Goal: Check status: Check status

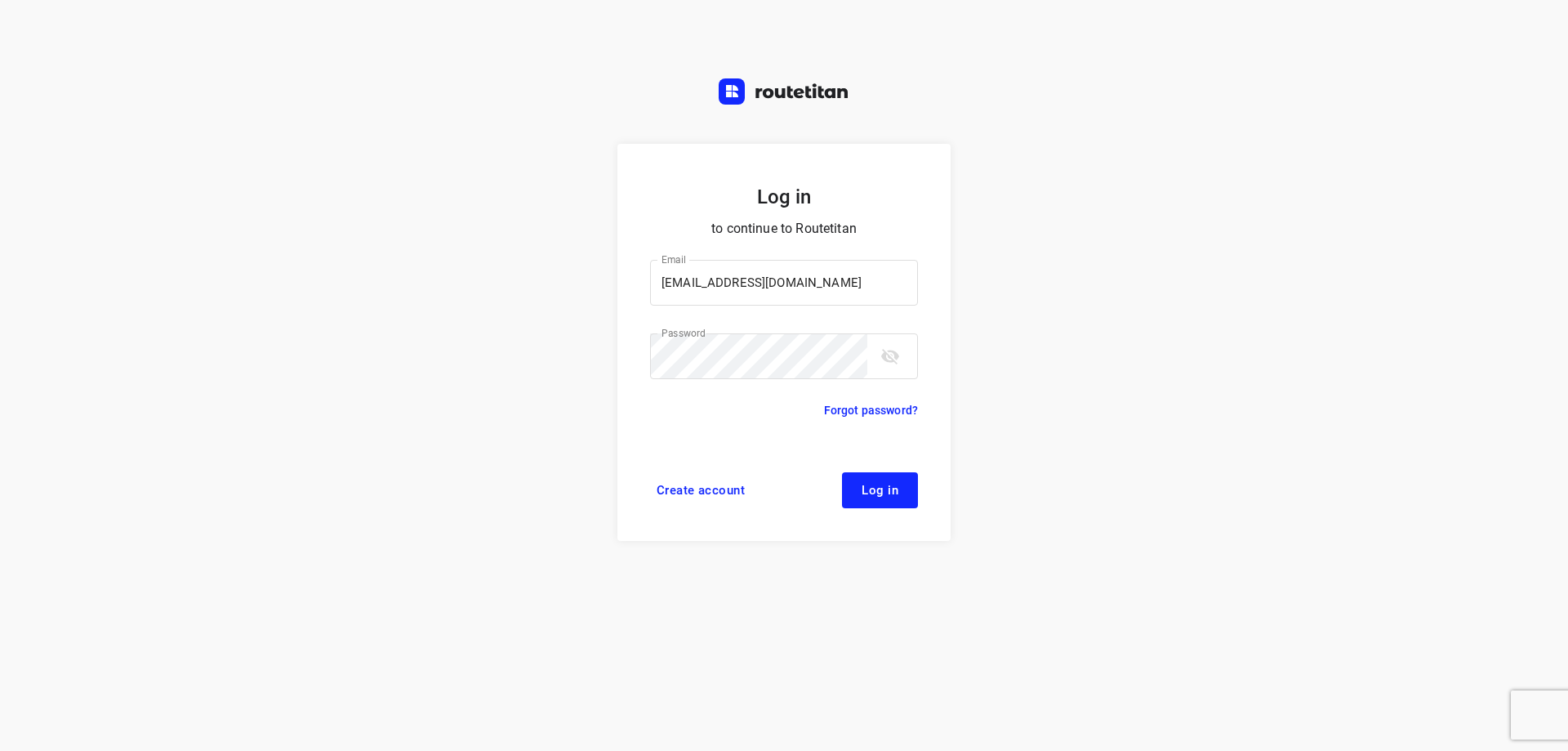
click at [873, 491] on span "Log in" at bounding box center [879, 489] width 37 height 13
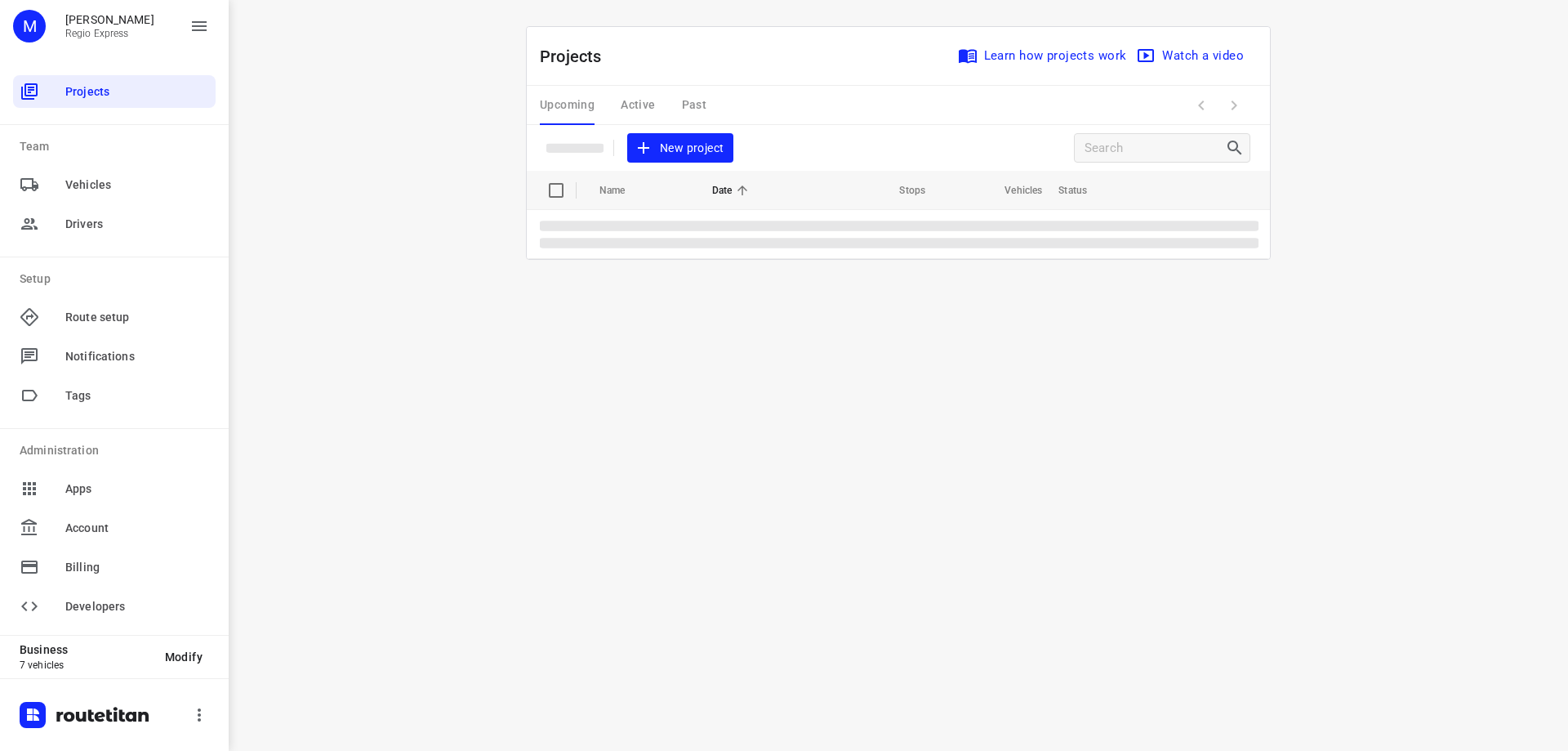
click at [638, 108] on div "Upcoming Active Past" at bounding box center [637, 106] width 193 height 39
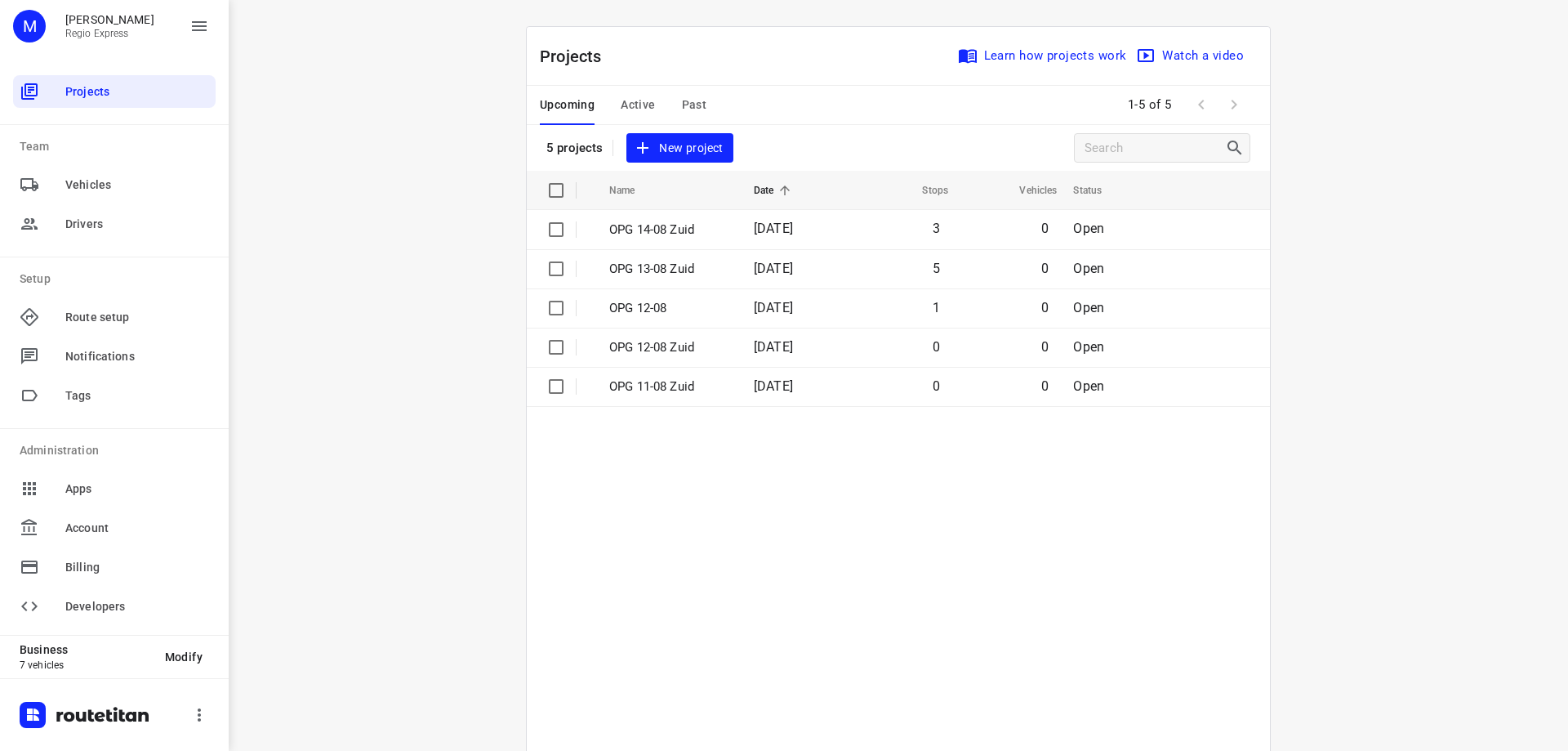
click at [637, 107] on span "Active" at bounding box center [637, 105] width 34 height 20
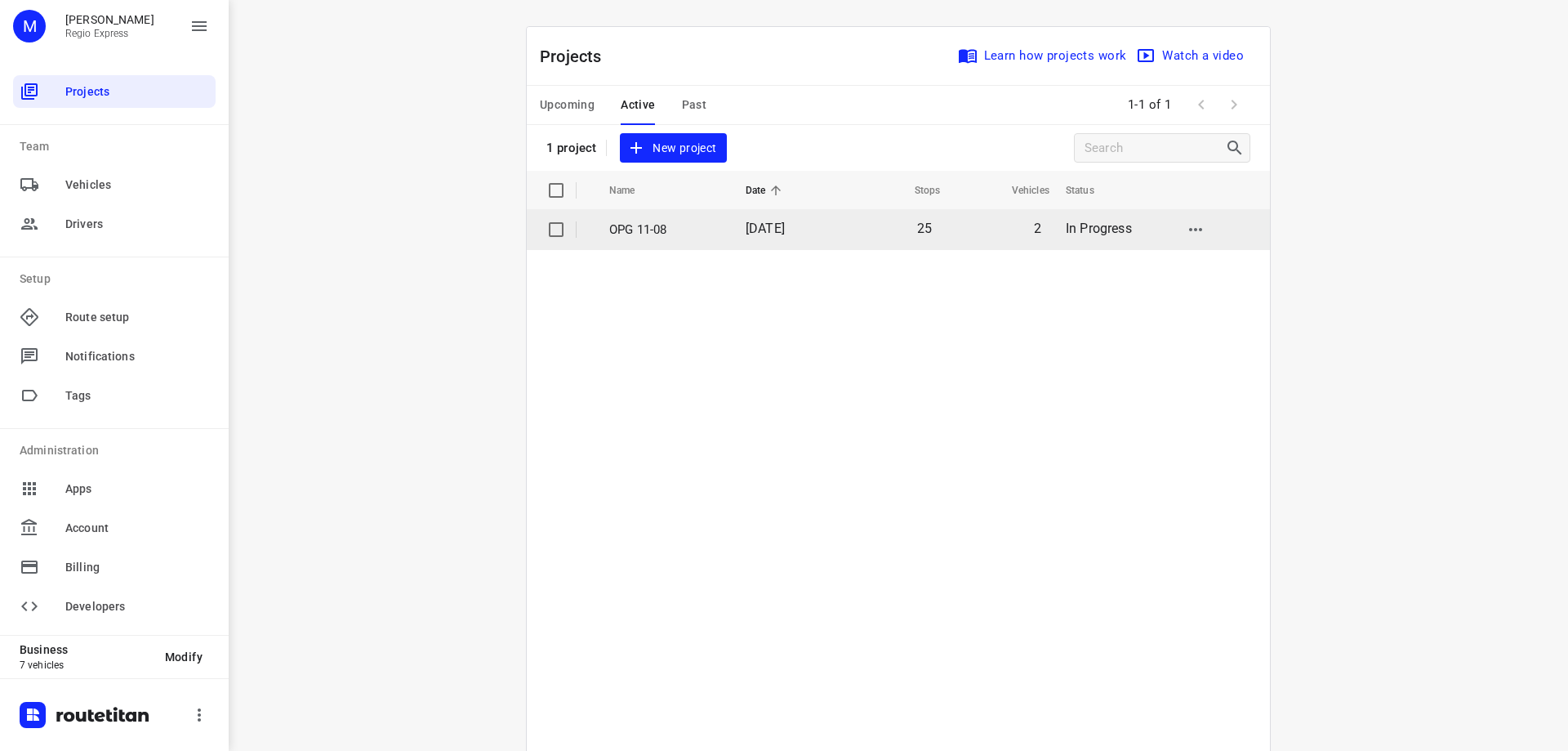
click at [785, 229] on span "11 Aug 2025" at bounding box center [765, 228] width 39 height 15
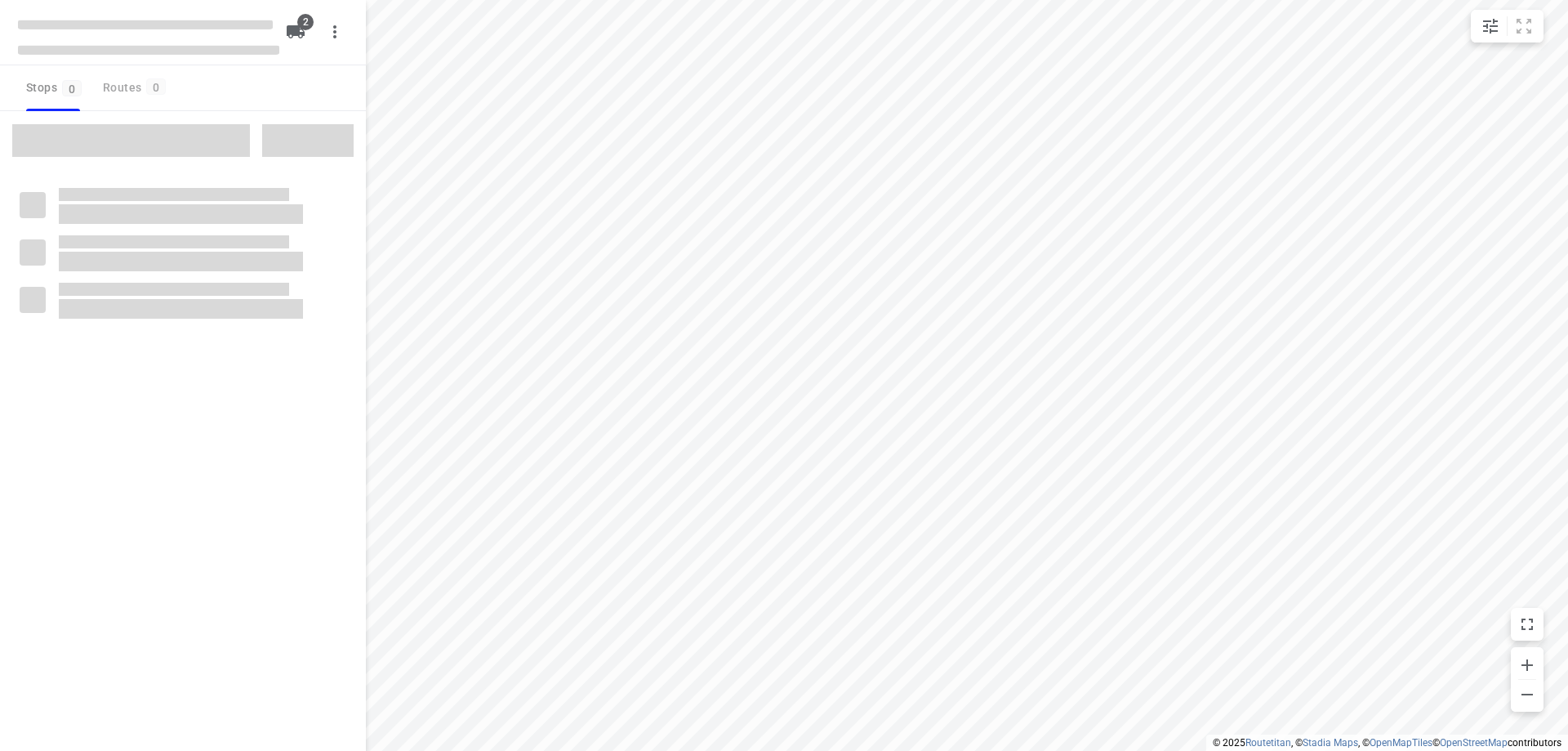
type input "distance"
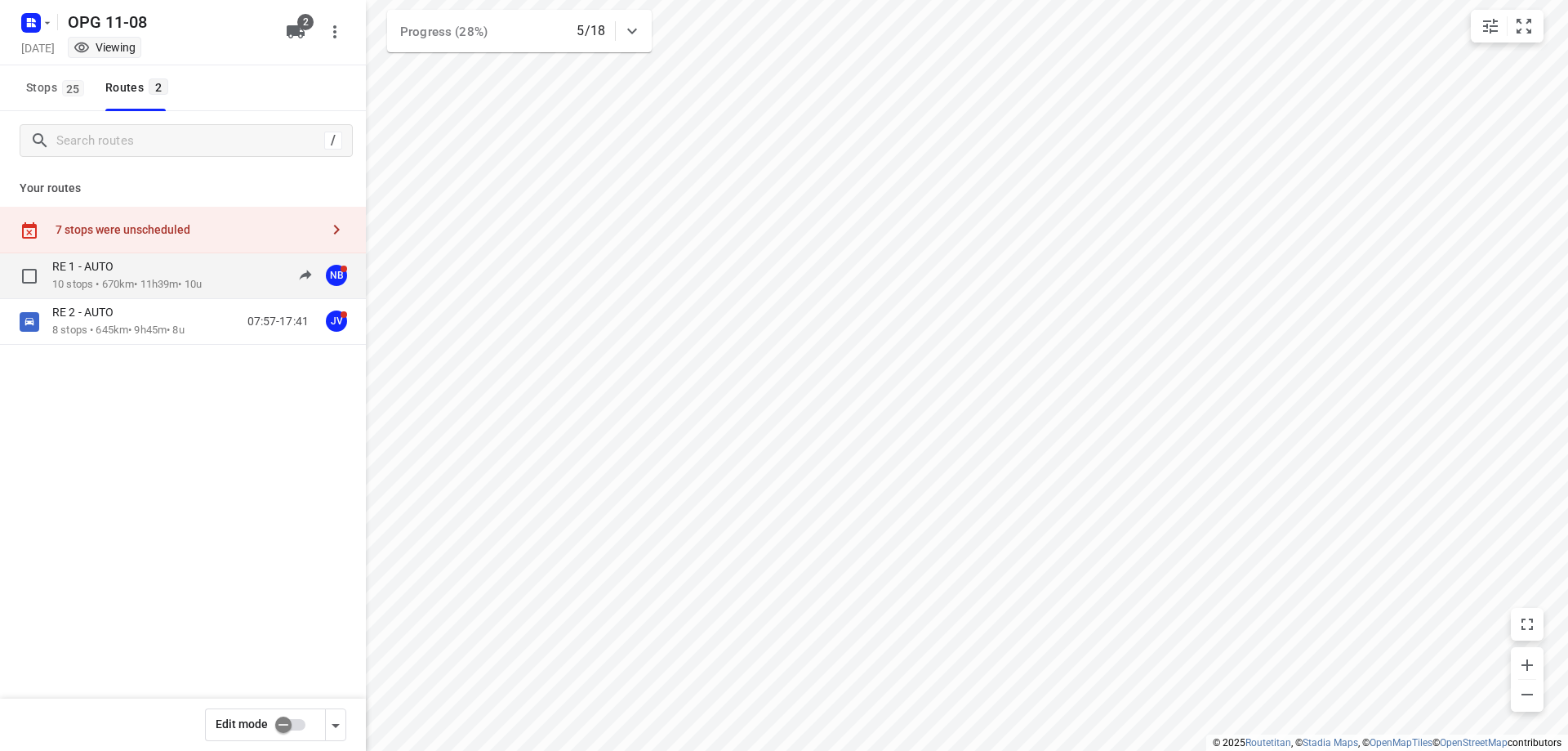
click at [177, 284] on p "10 stops • 670km • 11h39m • 10u" at bounding box center [126, 285] width 149 height 15
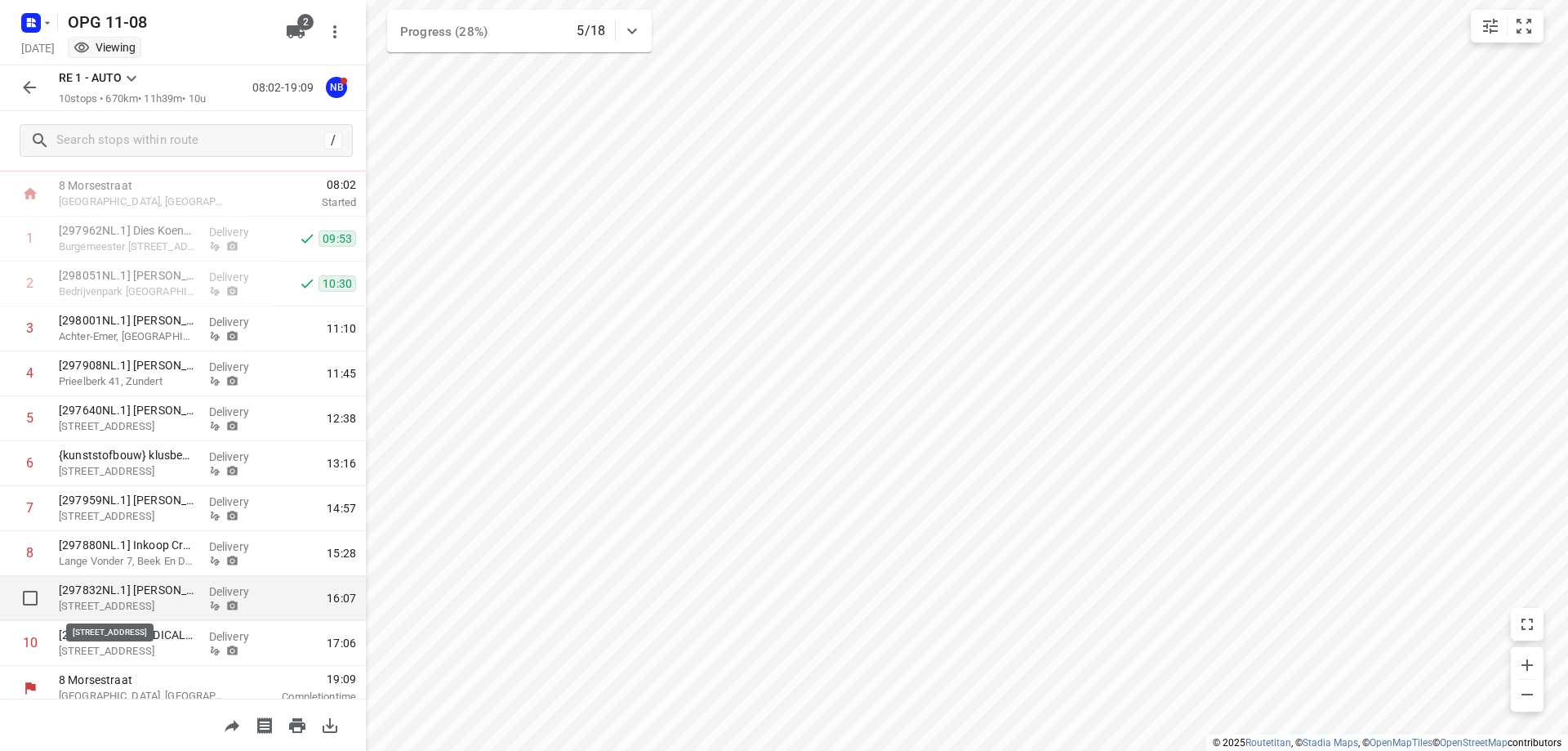
scroll to position [94, 0]
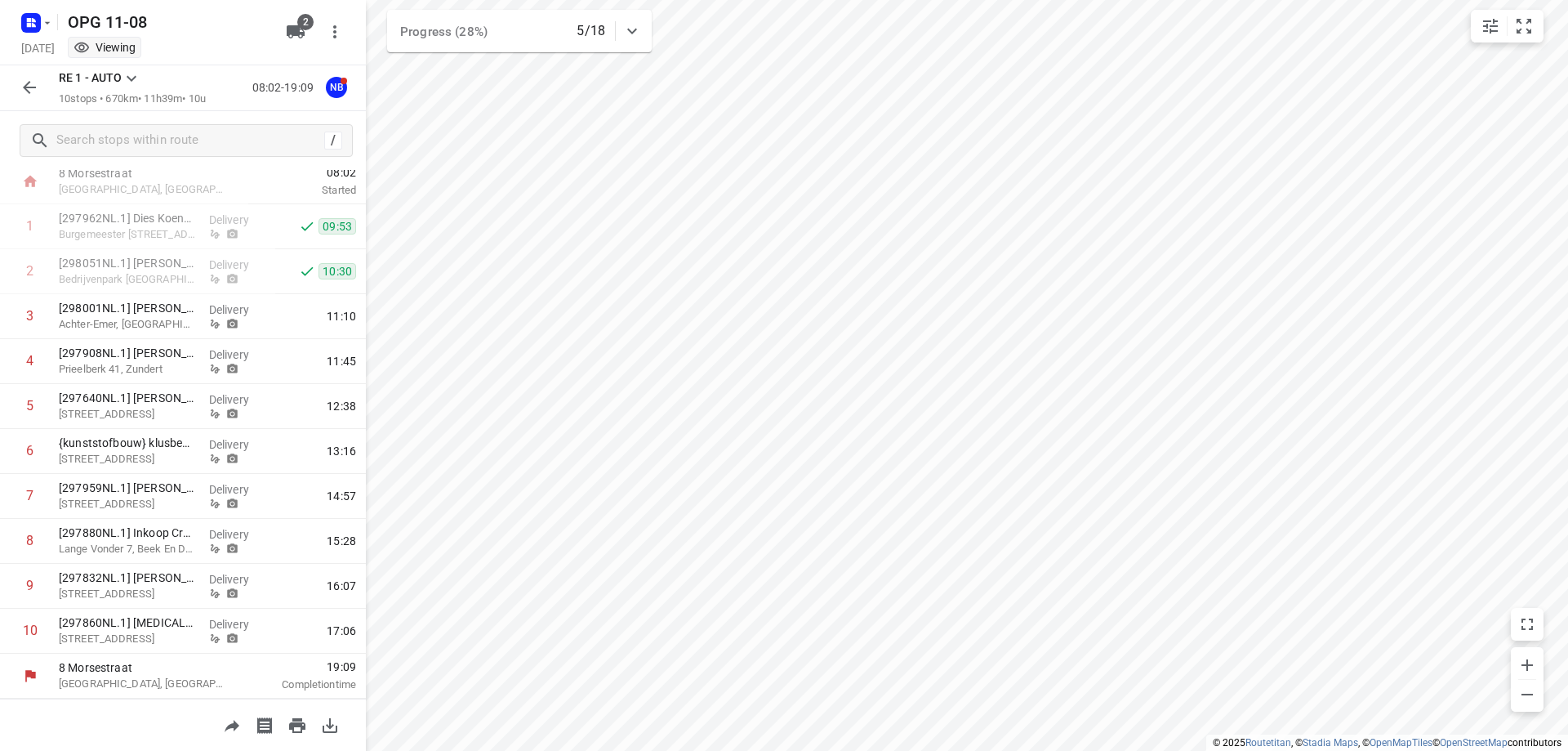
click at [29, 99] on button "button" at bounding box center [29, 87] width 32 height 32
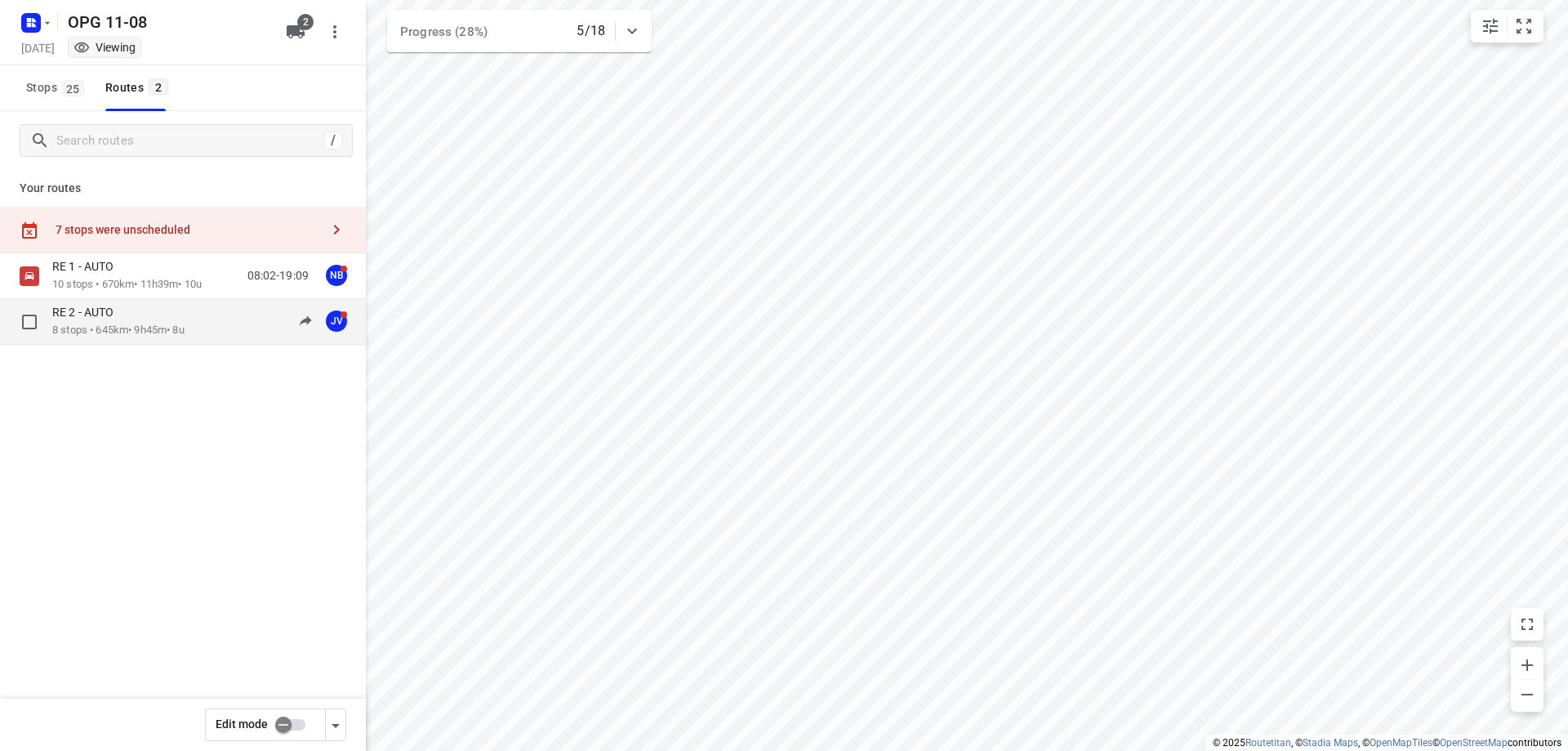
click at [171, 321] on div "RE 2 - AUTO" at bounding box center [118, 313] width 132 height 18
